Goal: Navigation & Orientation: Find specific page/section

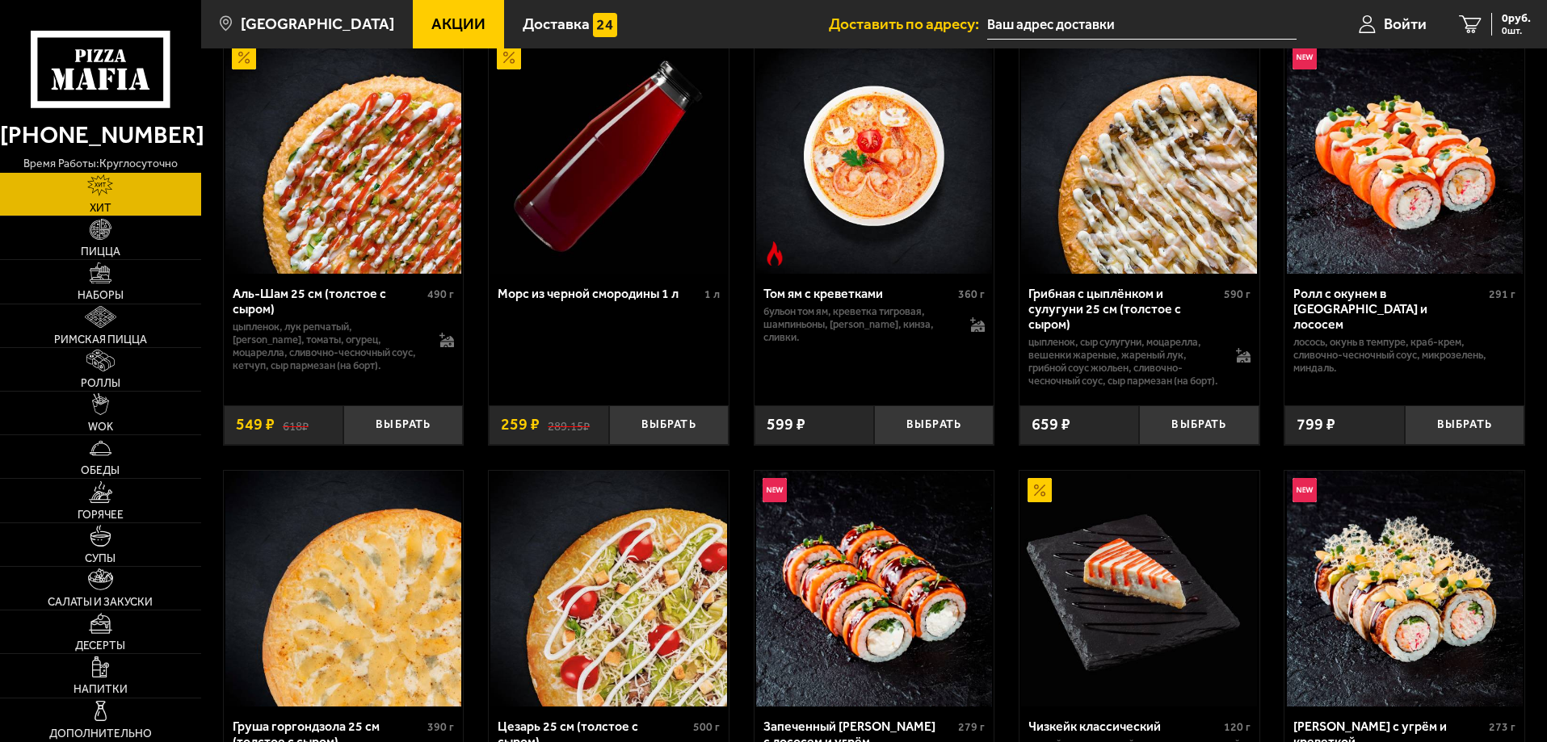
scroll to position [162, 0]
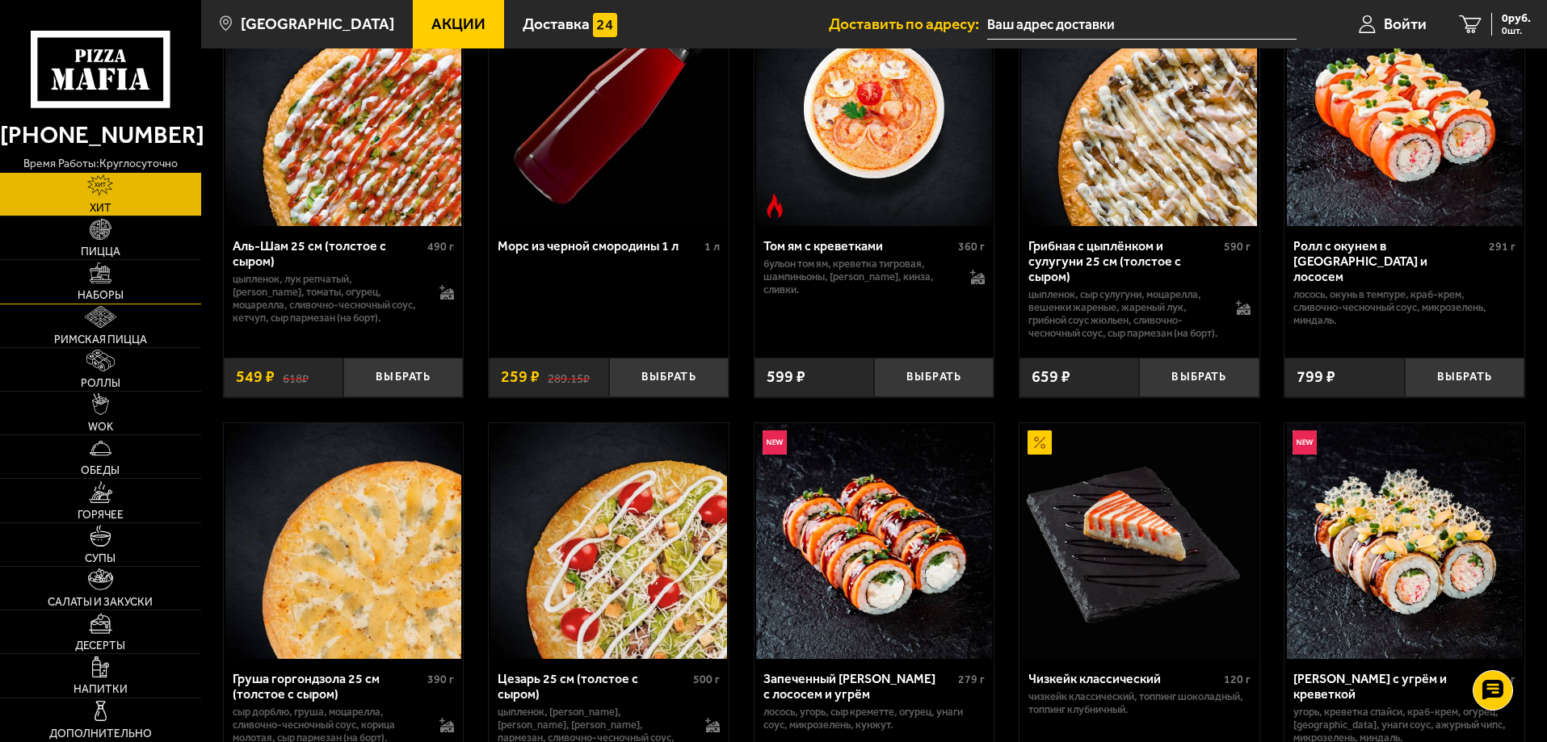
click at [102, 288] on link "Наборы" at bounding box center [100, 281] width 201 height 43
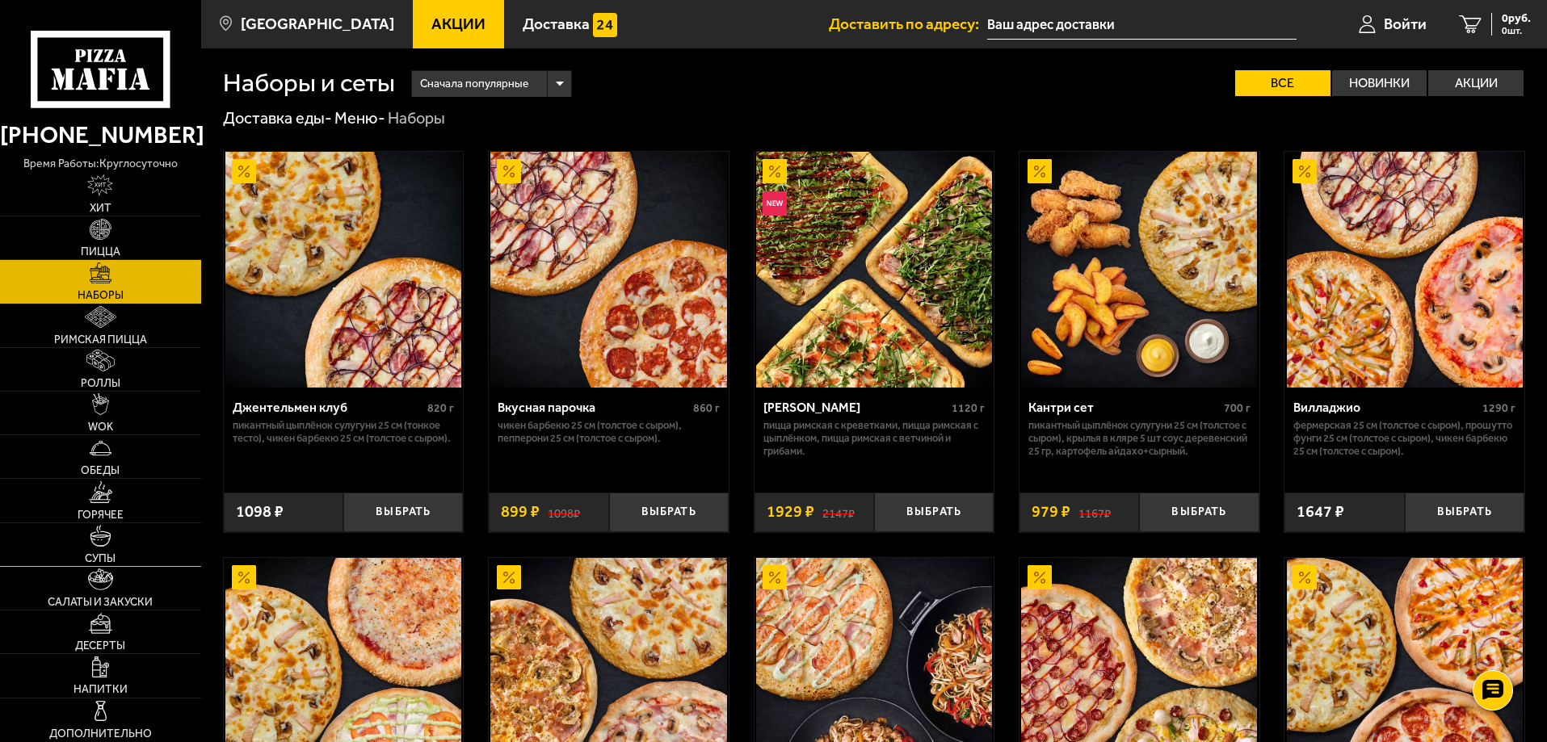
click at [110, 548] on link "Супы" at bounding box center [100, 544] width 201 height 43
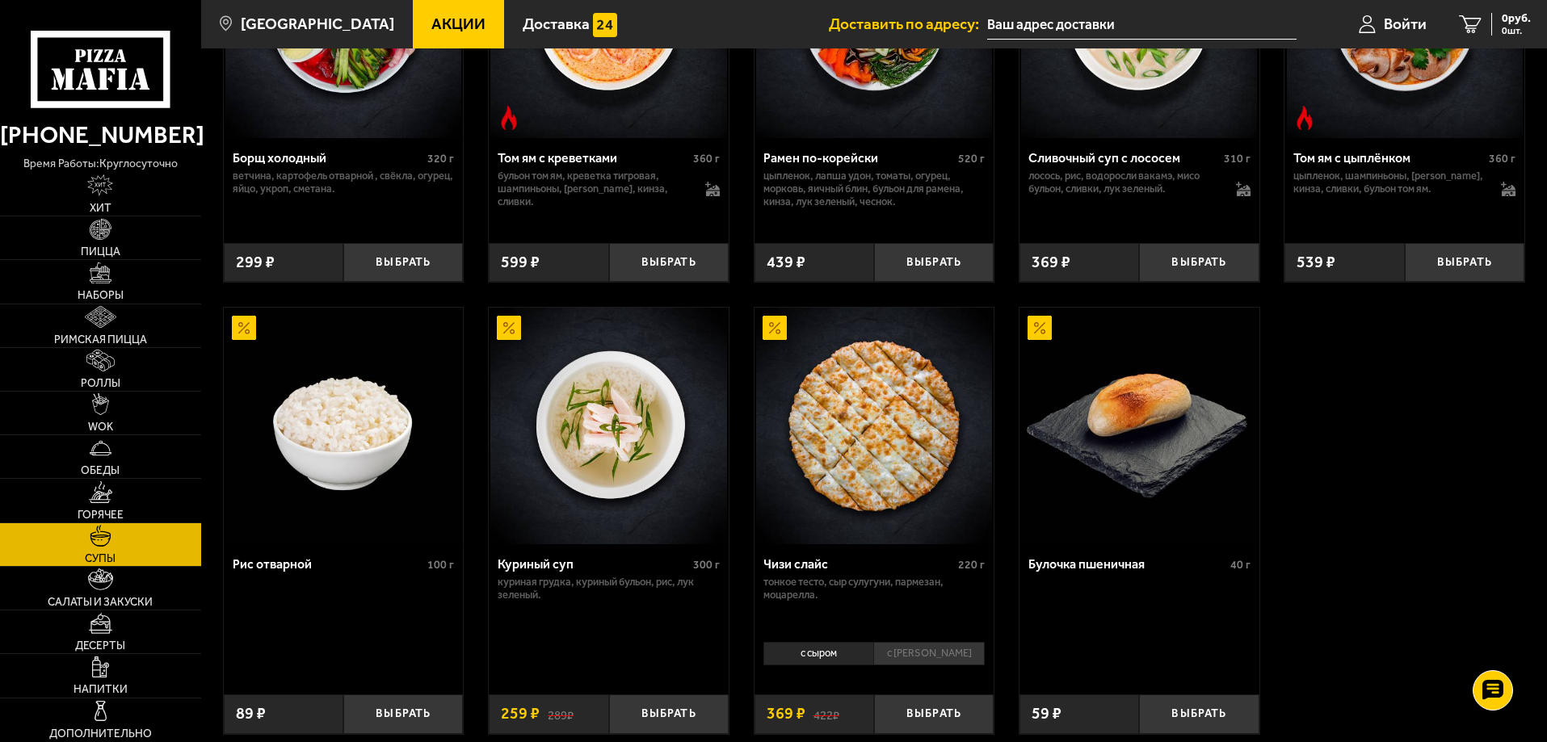
scroll to position [183, 0]
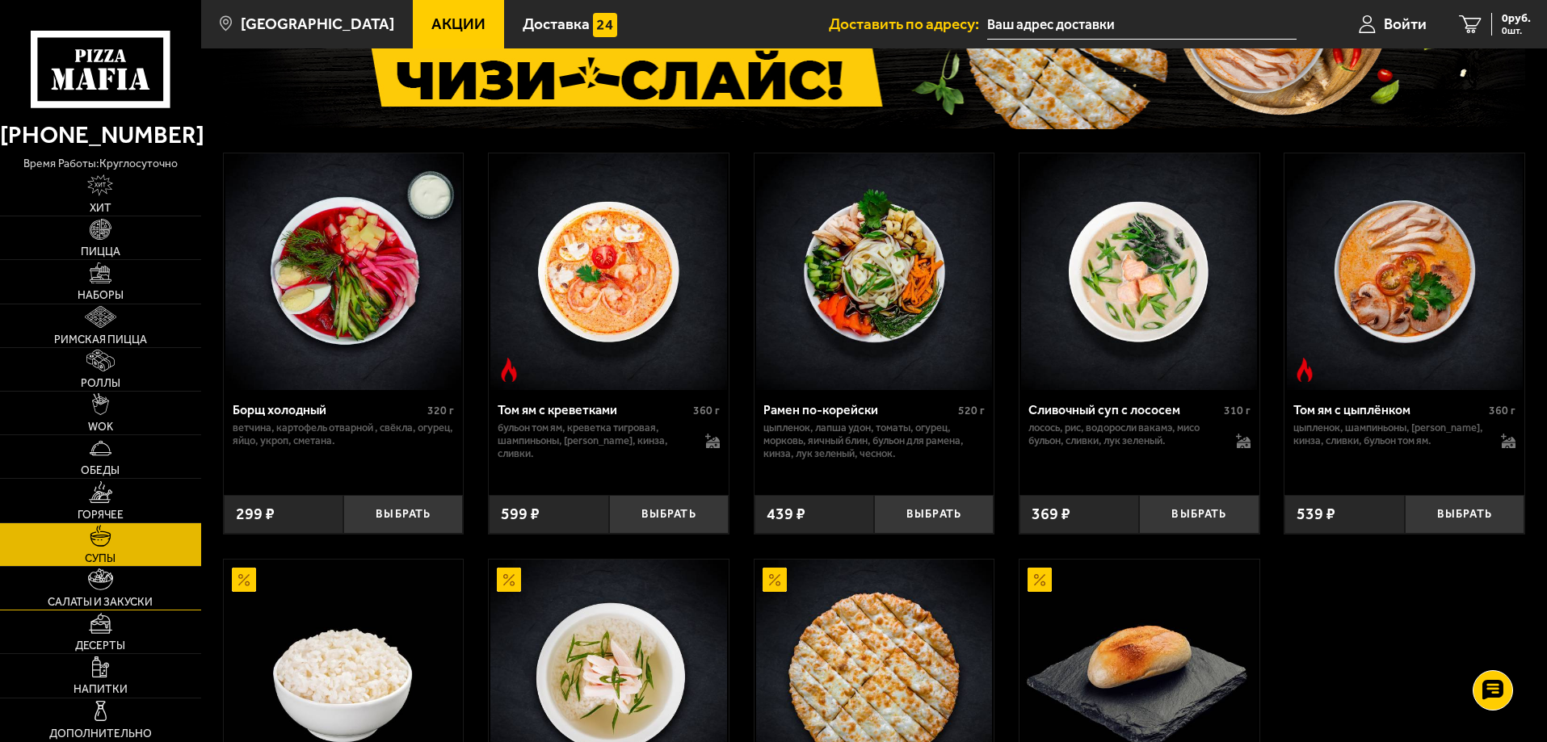
click at [107, 598] on span "Салаты и закуски" at bounding box center [100, 602] width 105 height 11
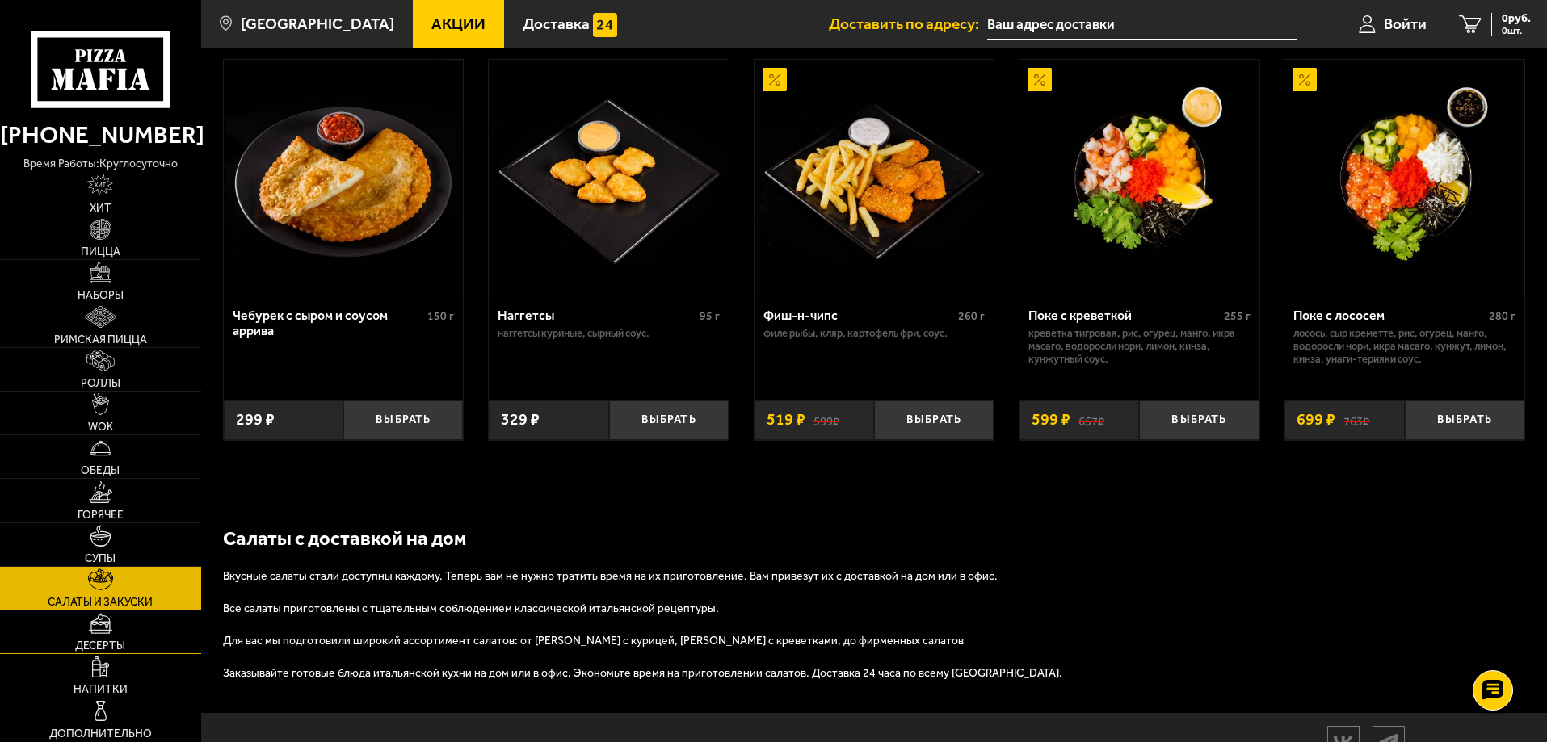
scroll to position [1074, 0]
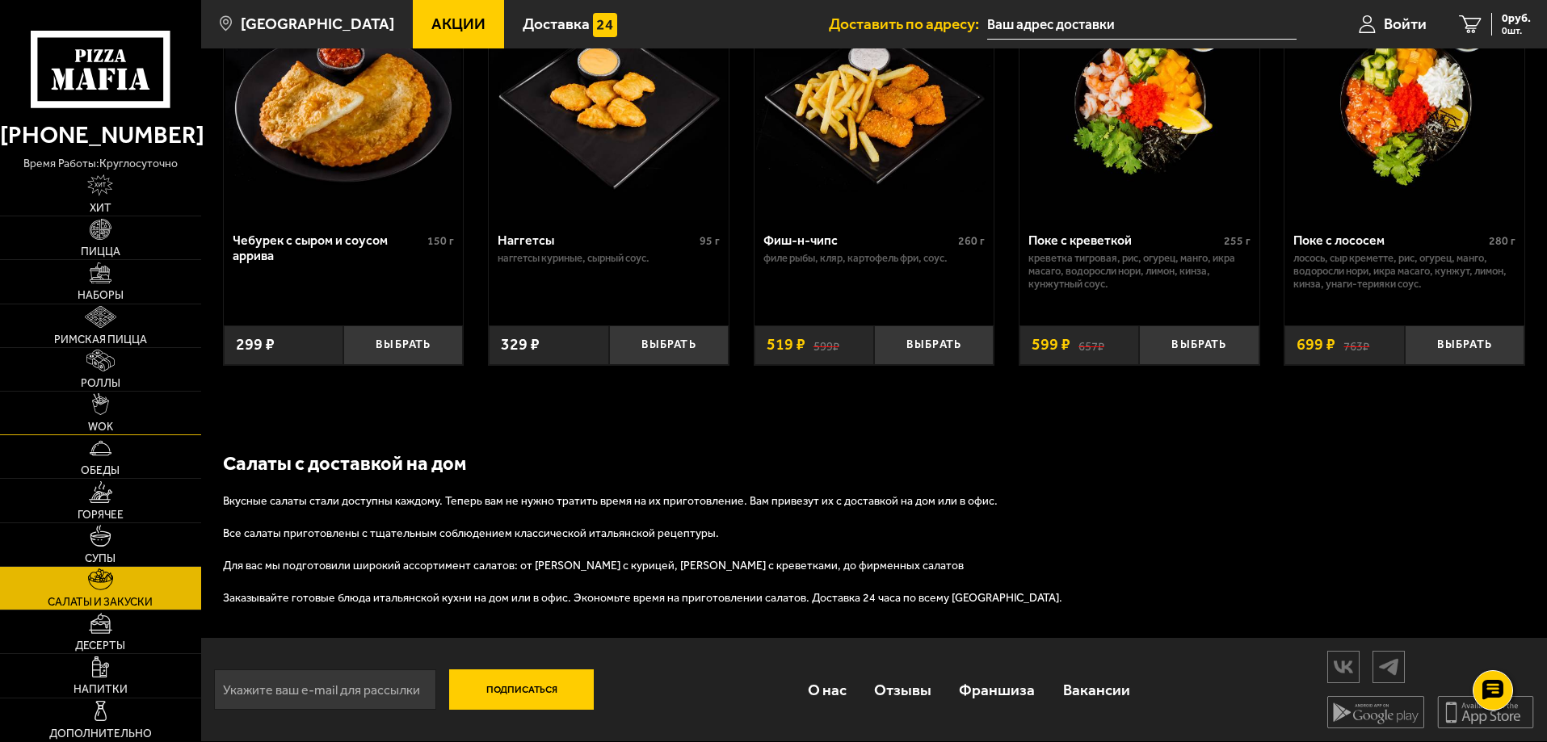
click at [90, 422] on span "WOK" at bounding box center [100, 427] width 25 height 11
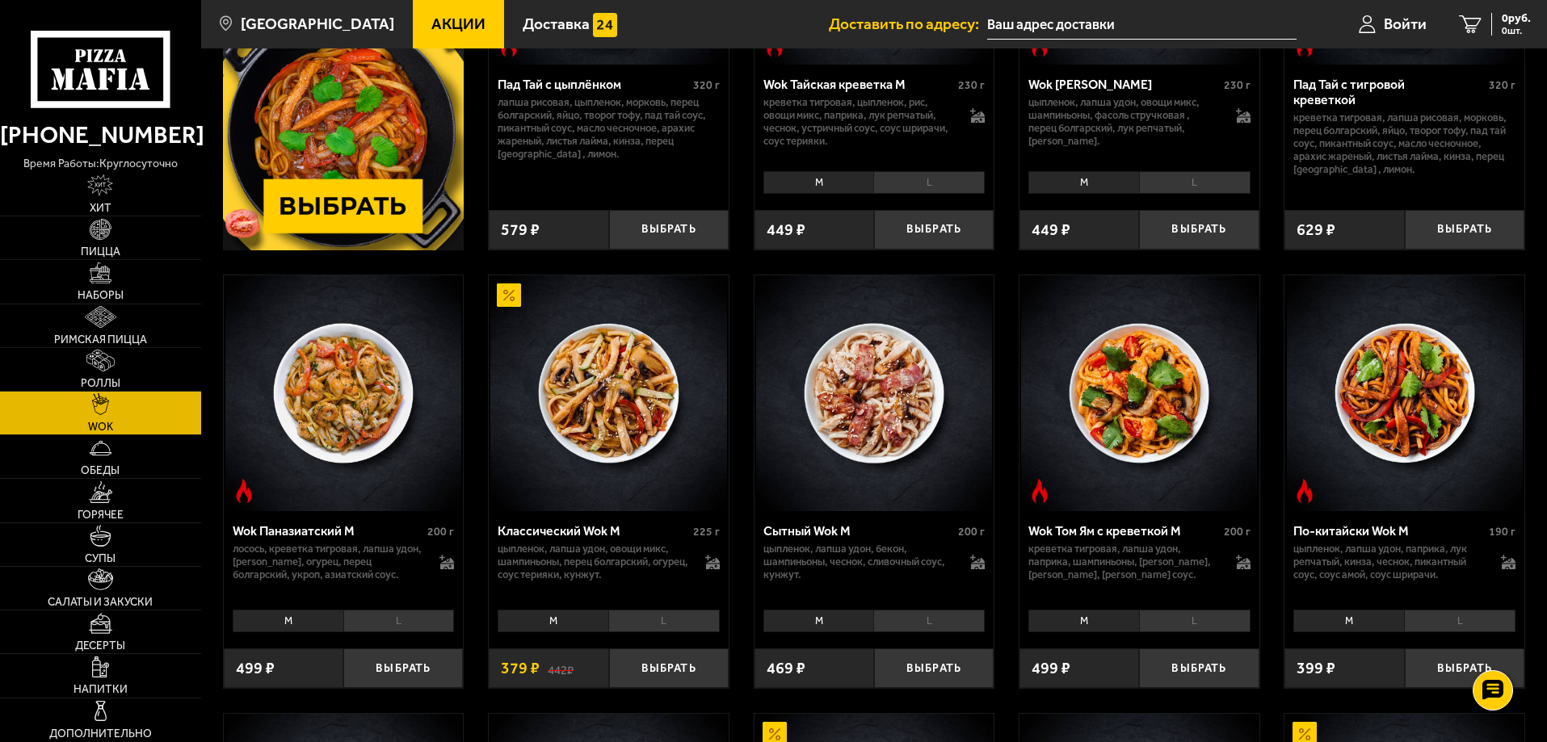
scroll to position [404, 0]
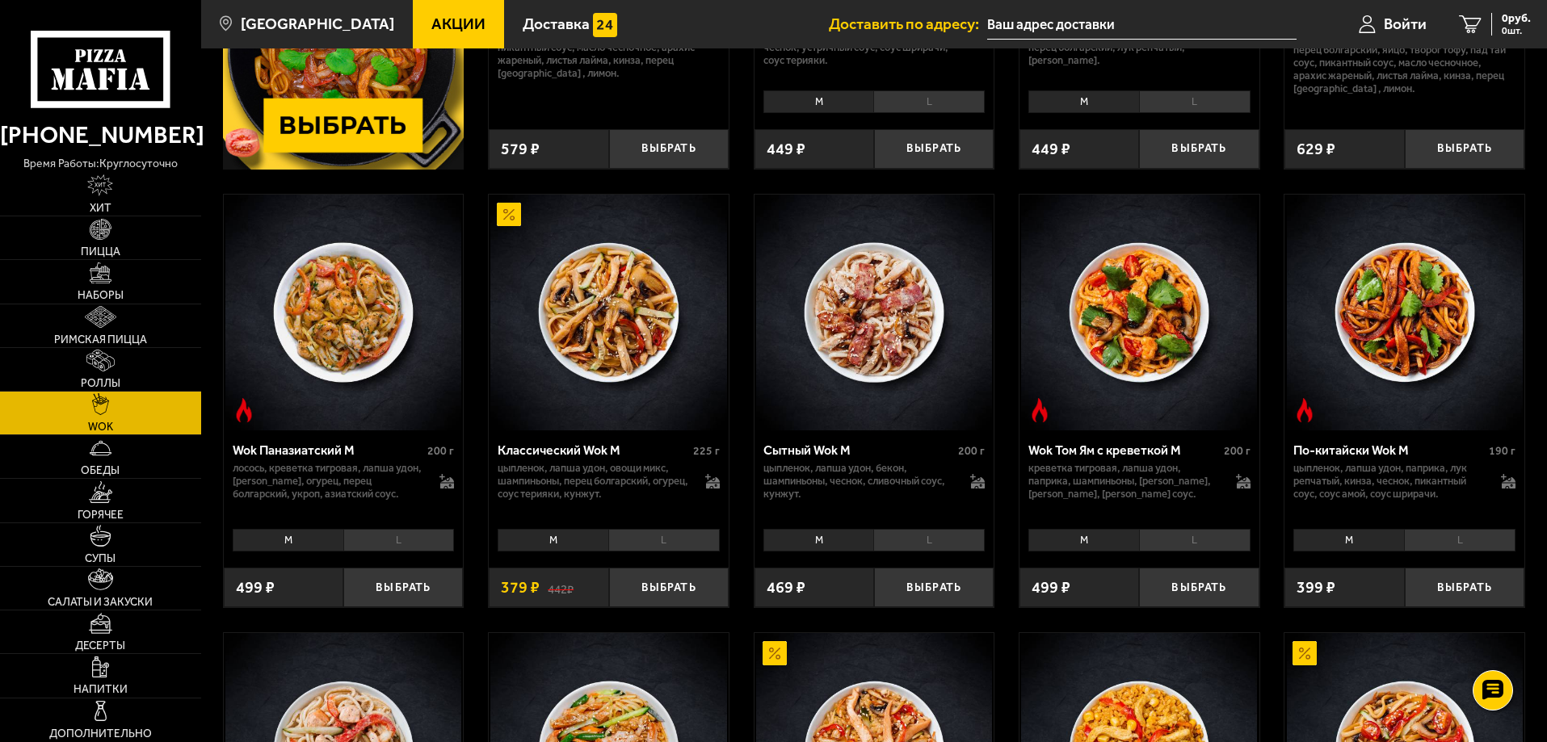
click at [543, 549] on li "M" at bounding box center [552, 540] width 111 height 23
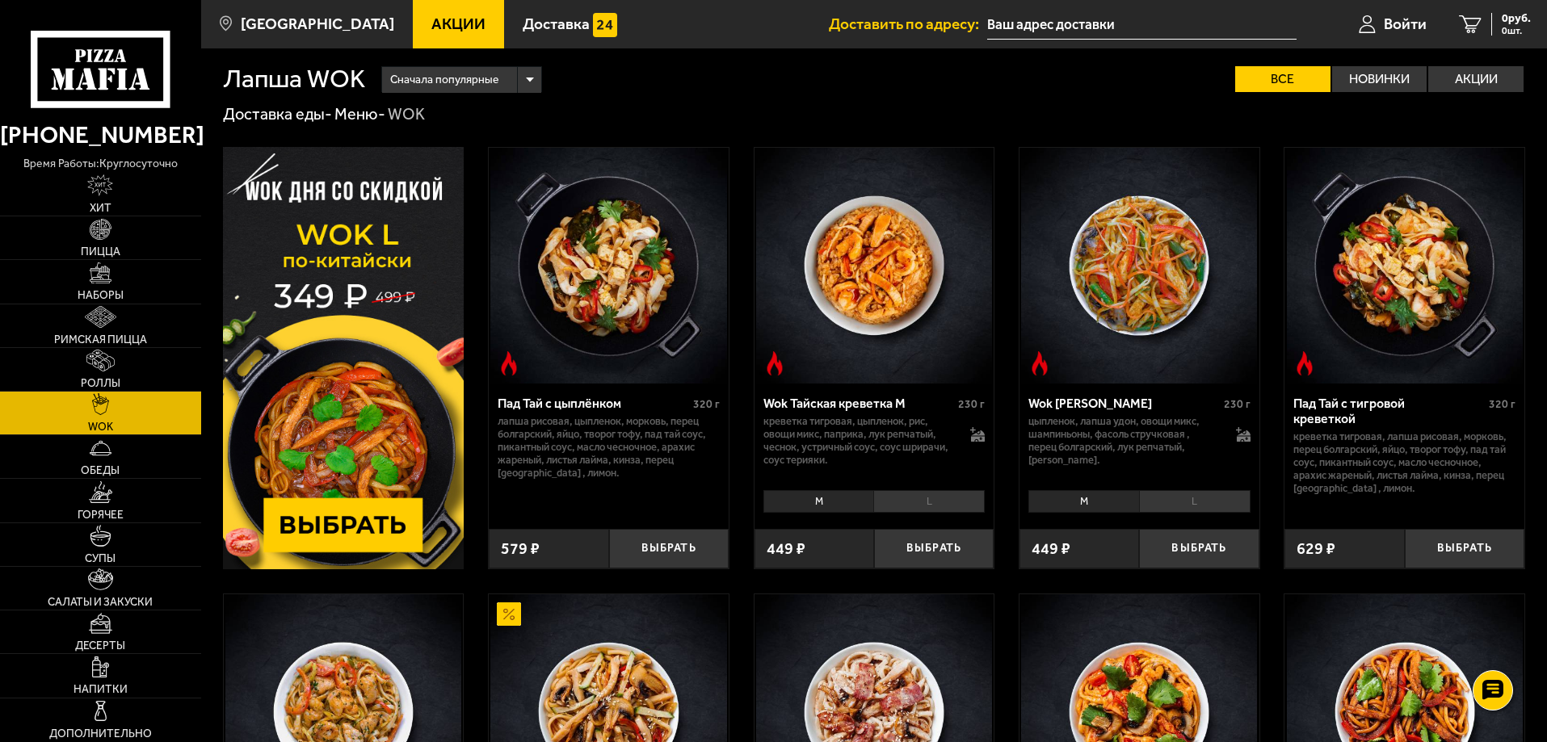
scroll to position [0, 0]
